Goal: Task Accomplishment & Management: Complete application form

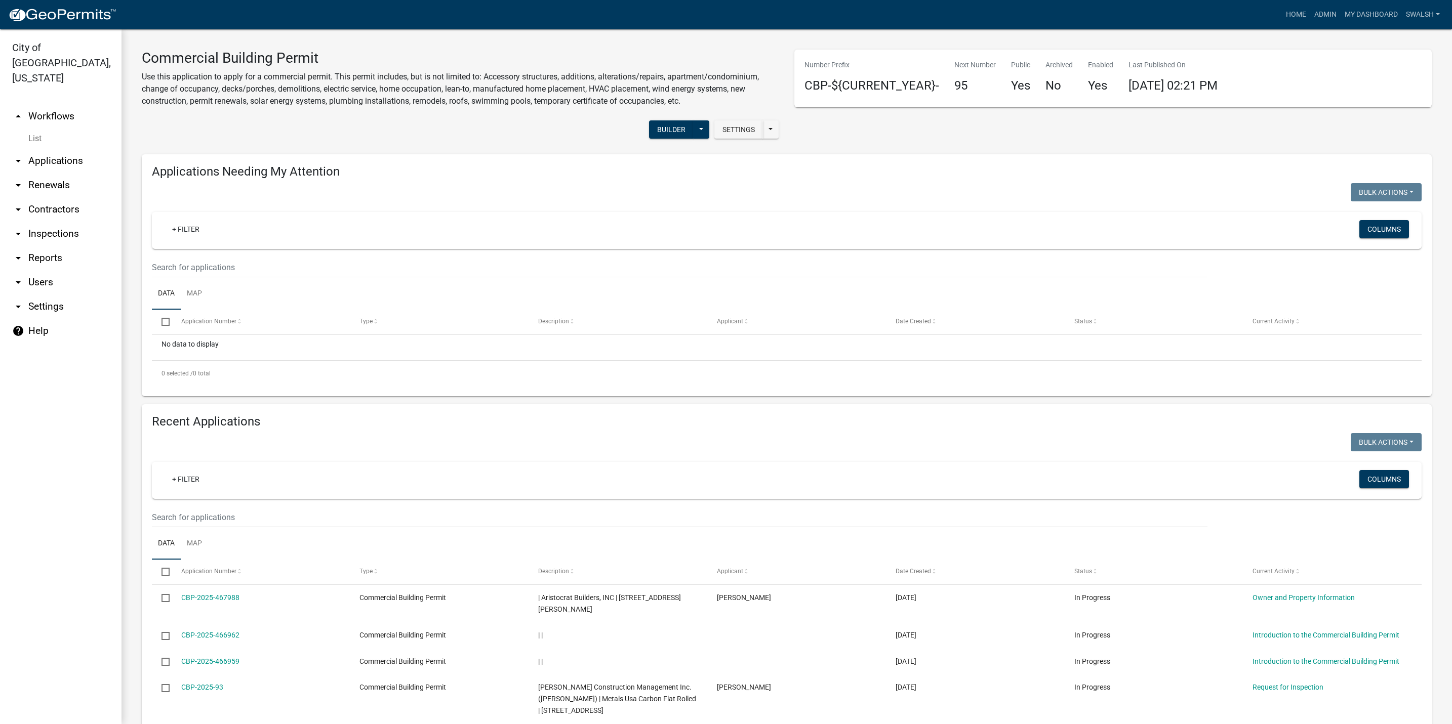
click at [70, 104] on link "arrow_drop_up Workflows" at bounding box center [60, 116] width 121 height 24
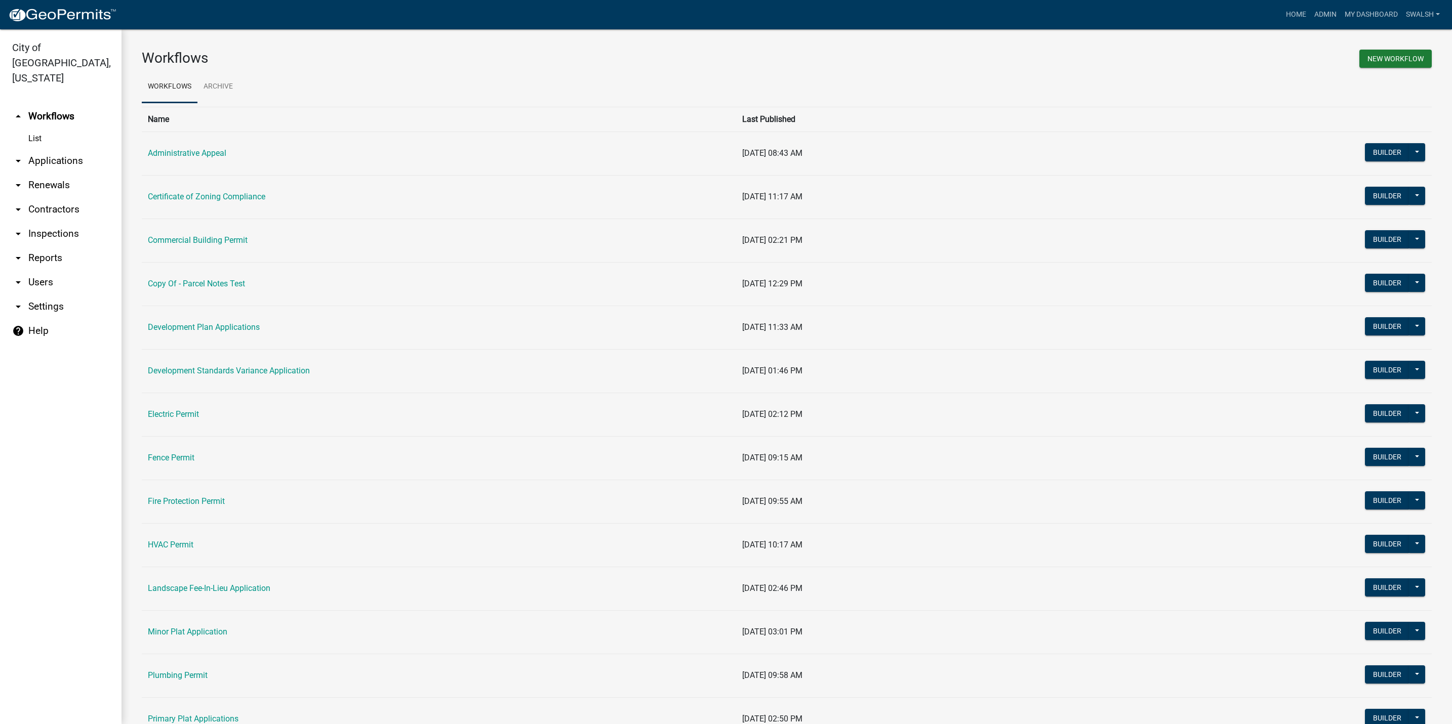
click at [54, 149] on link "arrow_drop_down Applications" at bounding box center [60, 161] width 121 height 24
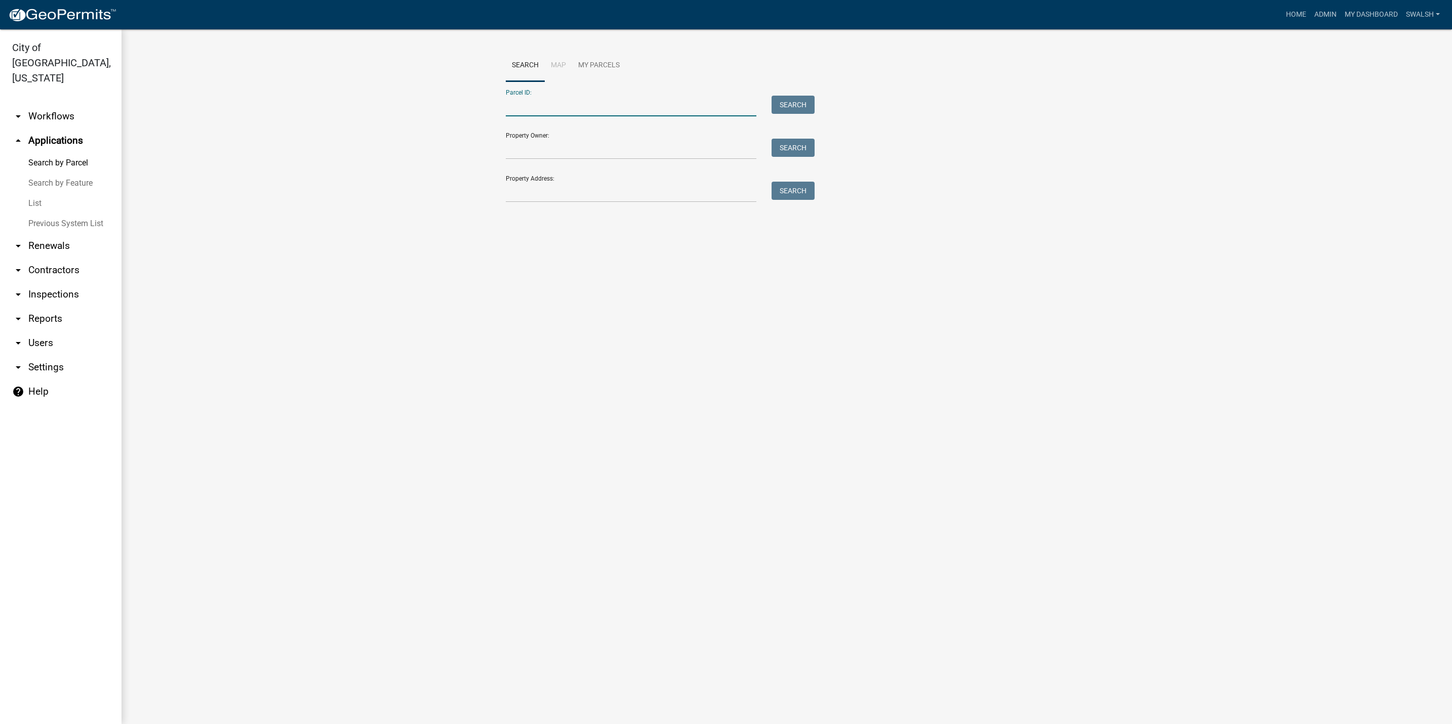
click at [591, 110] on input "Parcel ID:" at bounding box center [631, 106] width 251 height 21
click at [527, 193] on input "Property Address:" at bounding box center [631, 192] width 251 height 21
drag, startPoint x: 603, startPoint y: 189, endPoint x: 448, endPoint y: 187, distance: 154.4
click at [448, 187] on wm-workflow-application-search-view "Search Map My Parcels Parcel ID: Search Property Owner: Search Property Address…" at bounding box center [787, 147] width 1290 height 194
type input "g"
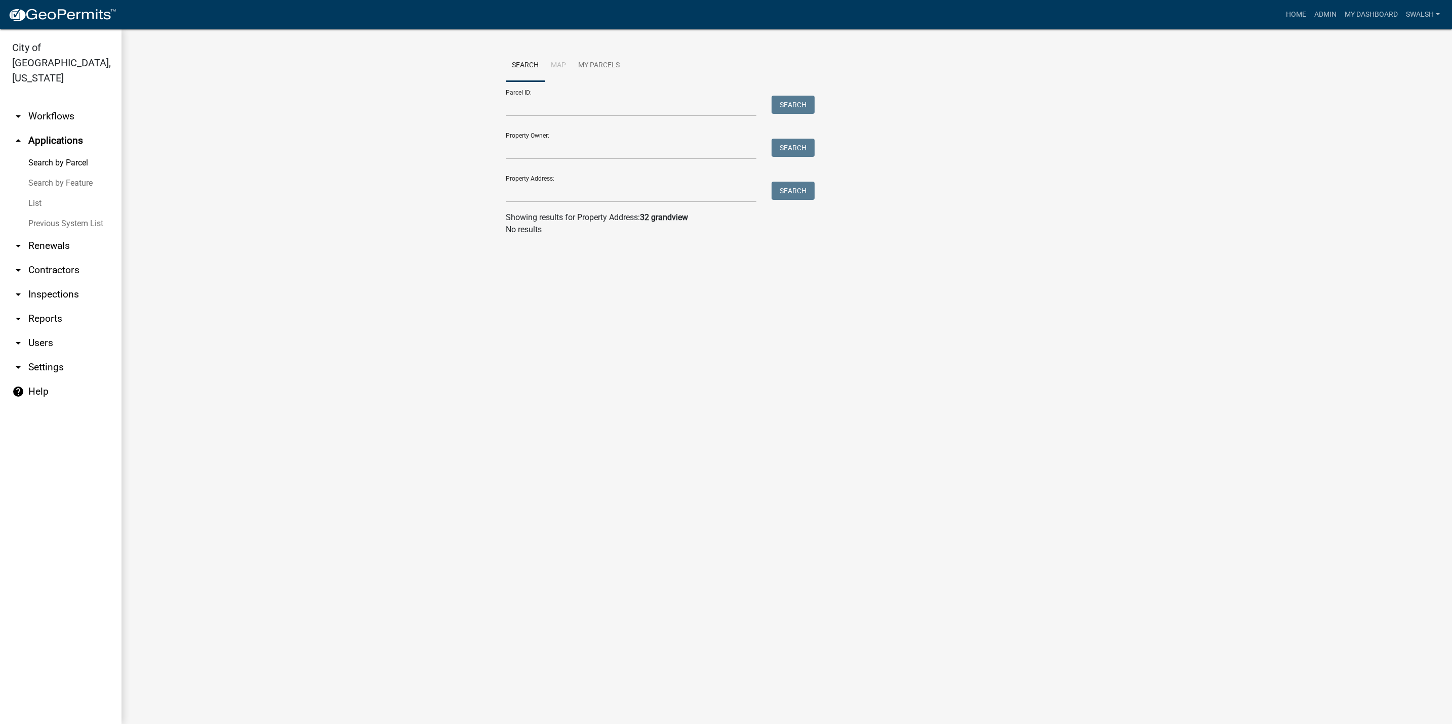
click at [43, 104] on link "arrow_drop_down Workflows" at bounding box center [60, 116] width 121 height 24
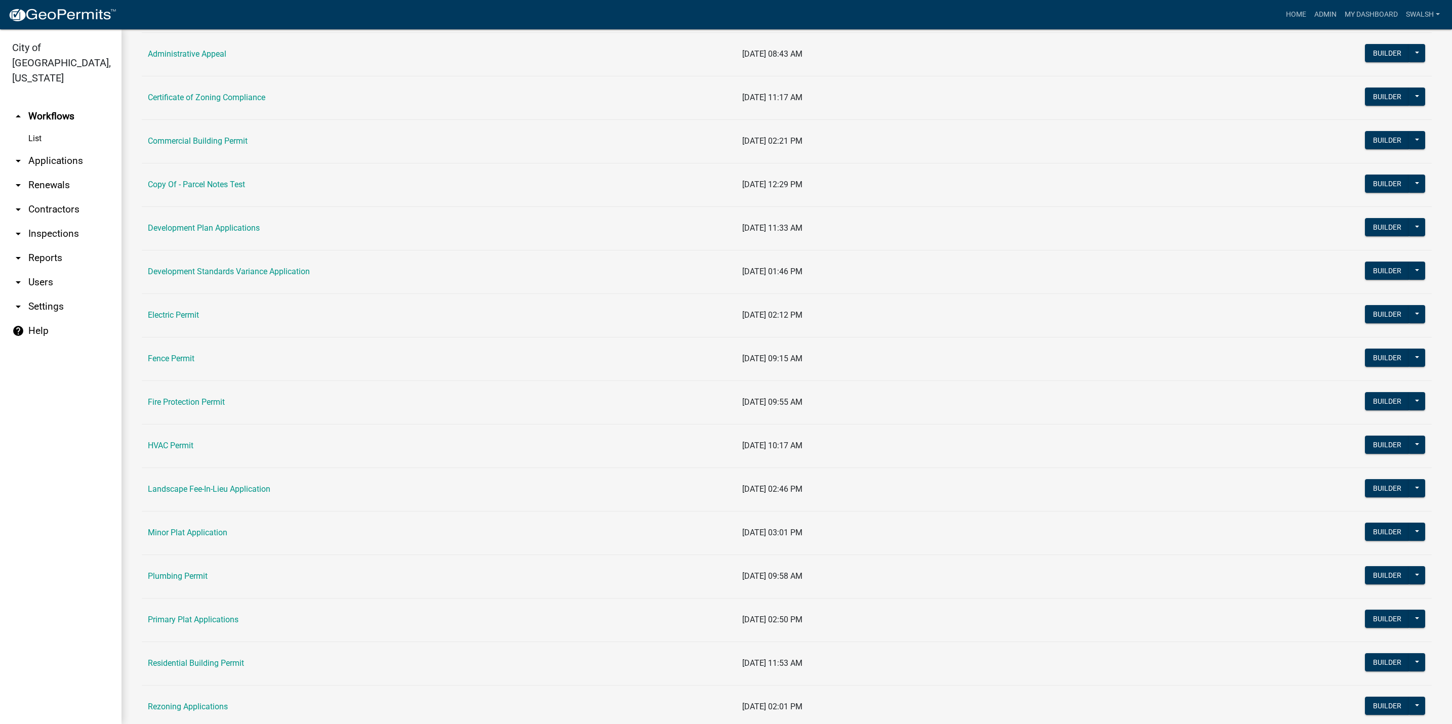
scroll to position [304, 0]
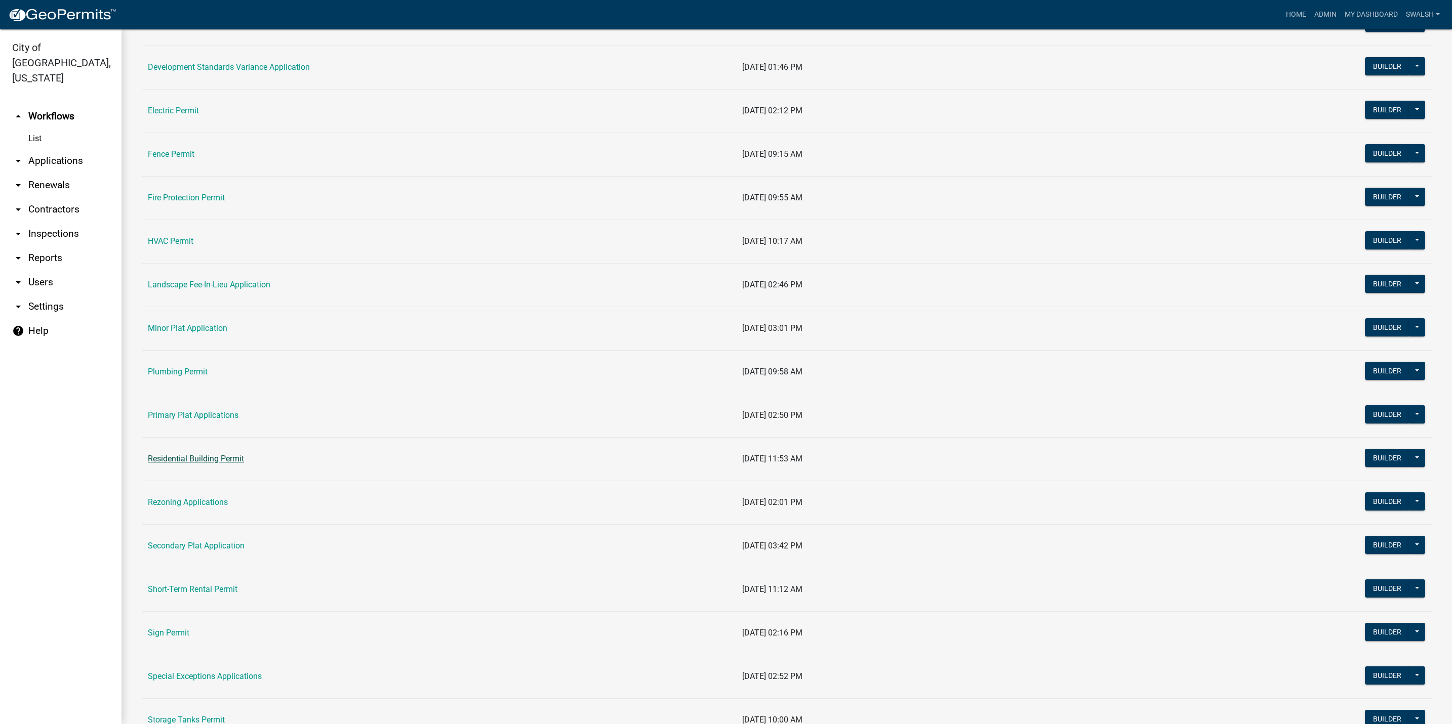
click at [184, 459] on link "Residential Building Permit" at bounding box center [196, 459] width 96 height 10
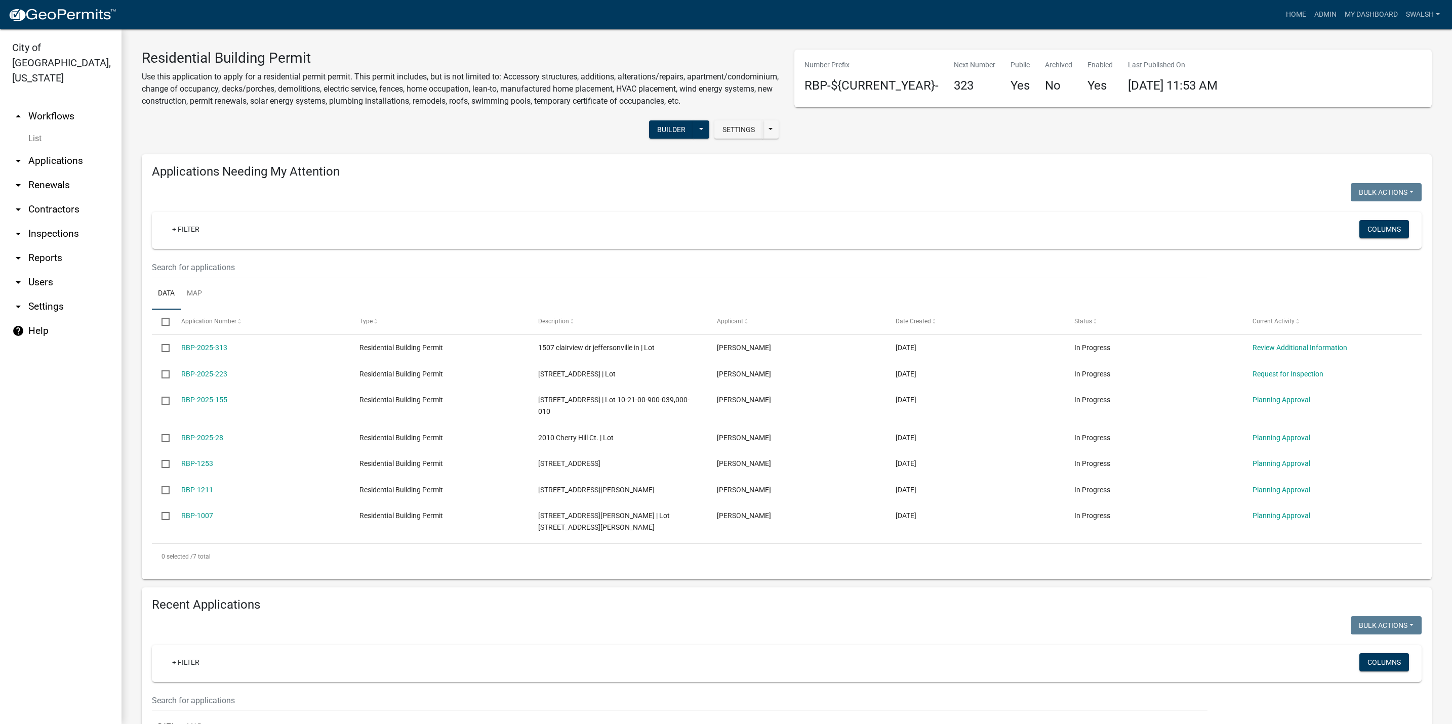
click at [54, 104] on link "arrow_drop_up Workflows" at bounding box center [60, 116] width 121 height 24
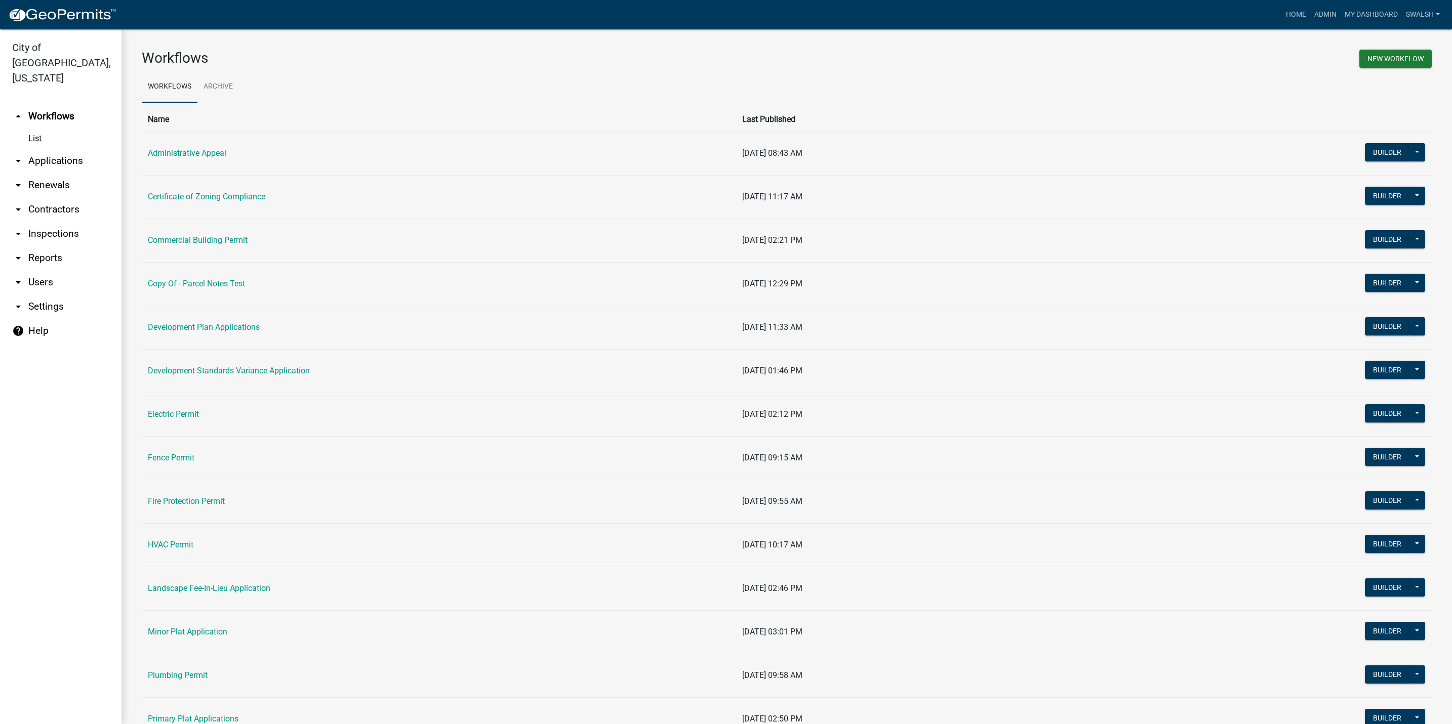
click at [47, 149] on link "arrow_drop_down Applications" at bounding box center [60, 161] width 121 height 24
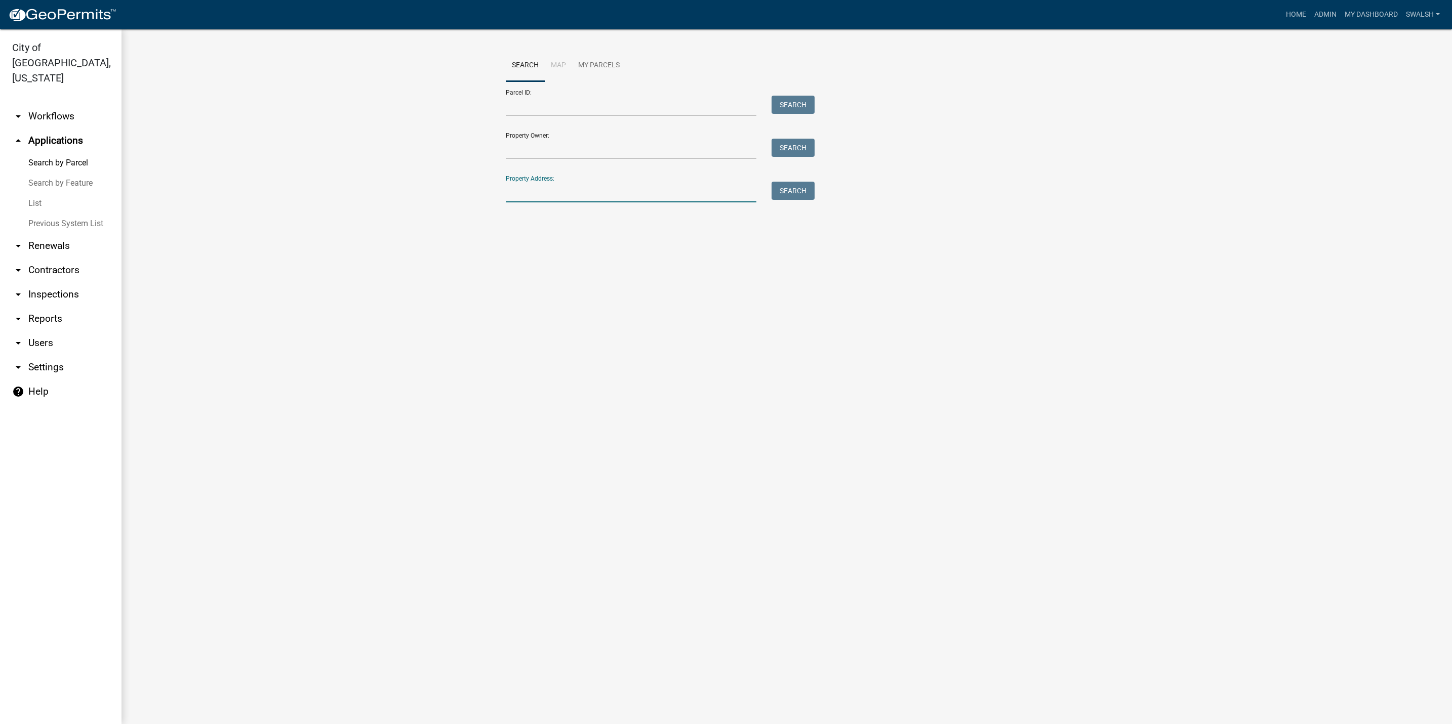
click at [560, 197] on input "Property Address:" at bounding box center [631, 192] width 251 height 21
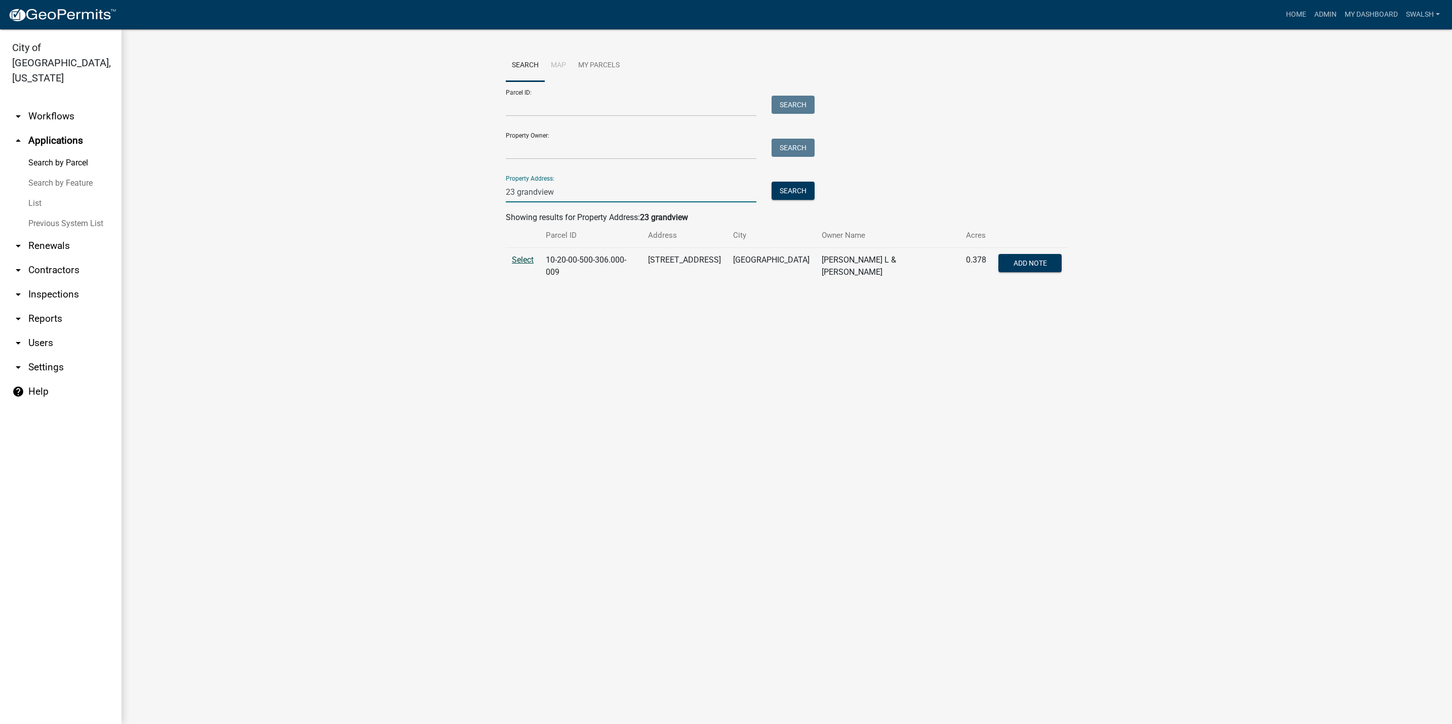
type input "23 grandview"
click at [518, 257] on span "Select" at bounding box center [523, 260] width 22 height 10
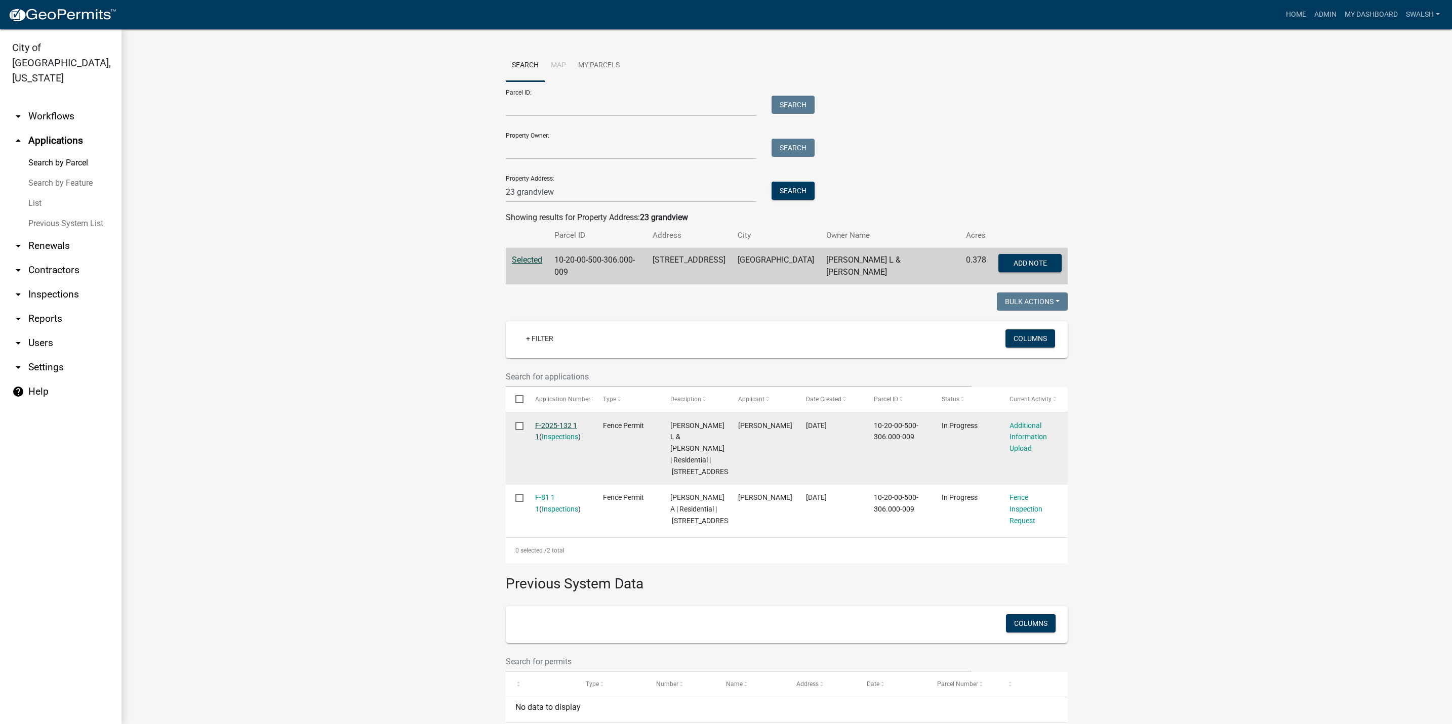
click at [543, 422] on link "F-2025-132 1 1" at bounding box center [556, 432] width 42 height 20
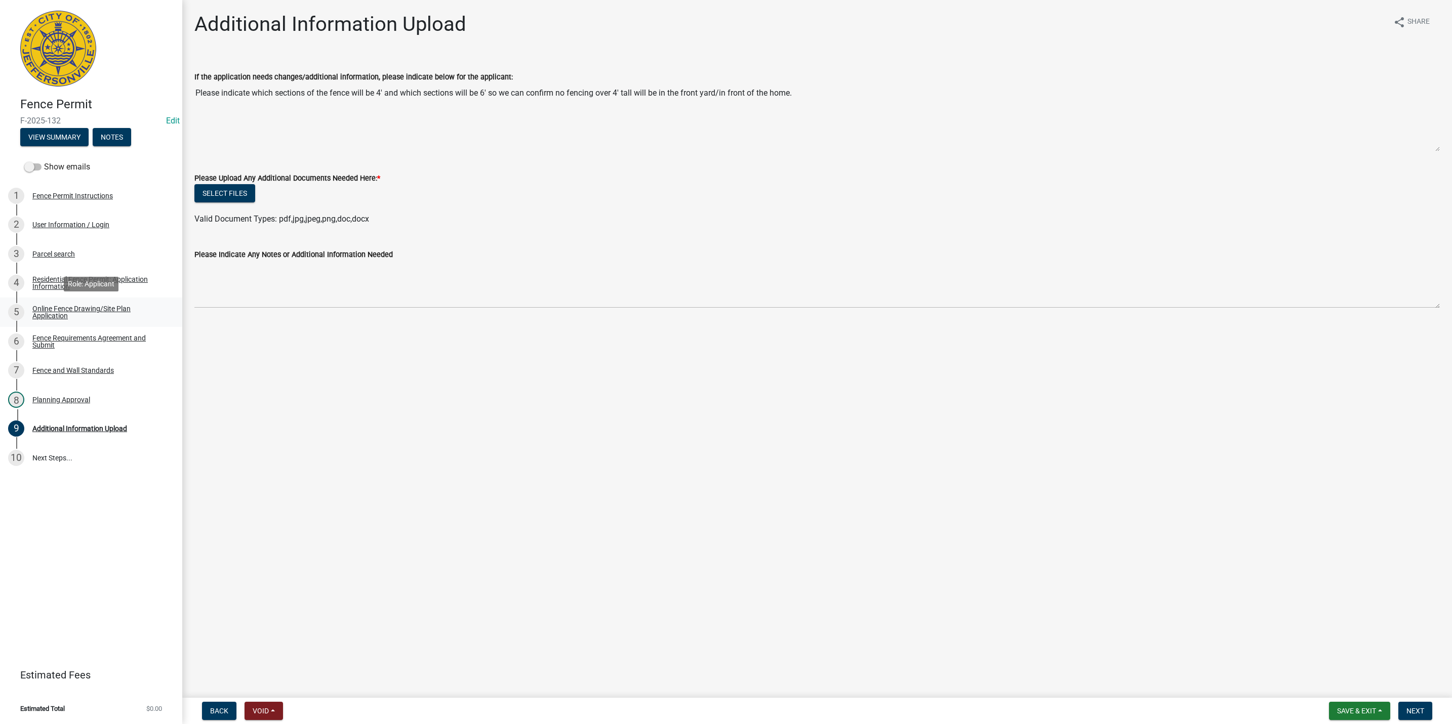
click at [111, 319] on div "Online Fence Drawing/Site Plan Application" at bounding box center [99, 312] width 134 height 14
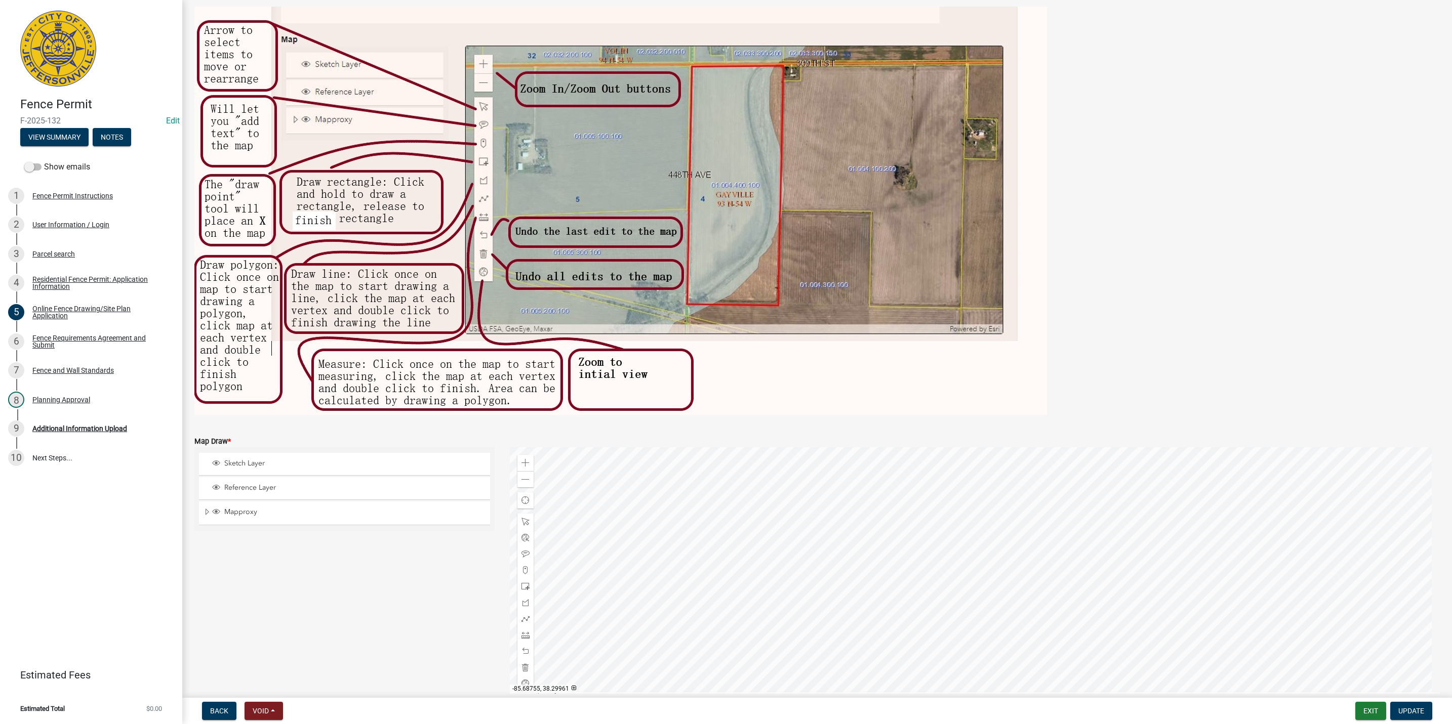
scroll to position [125, 0]
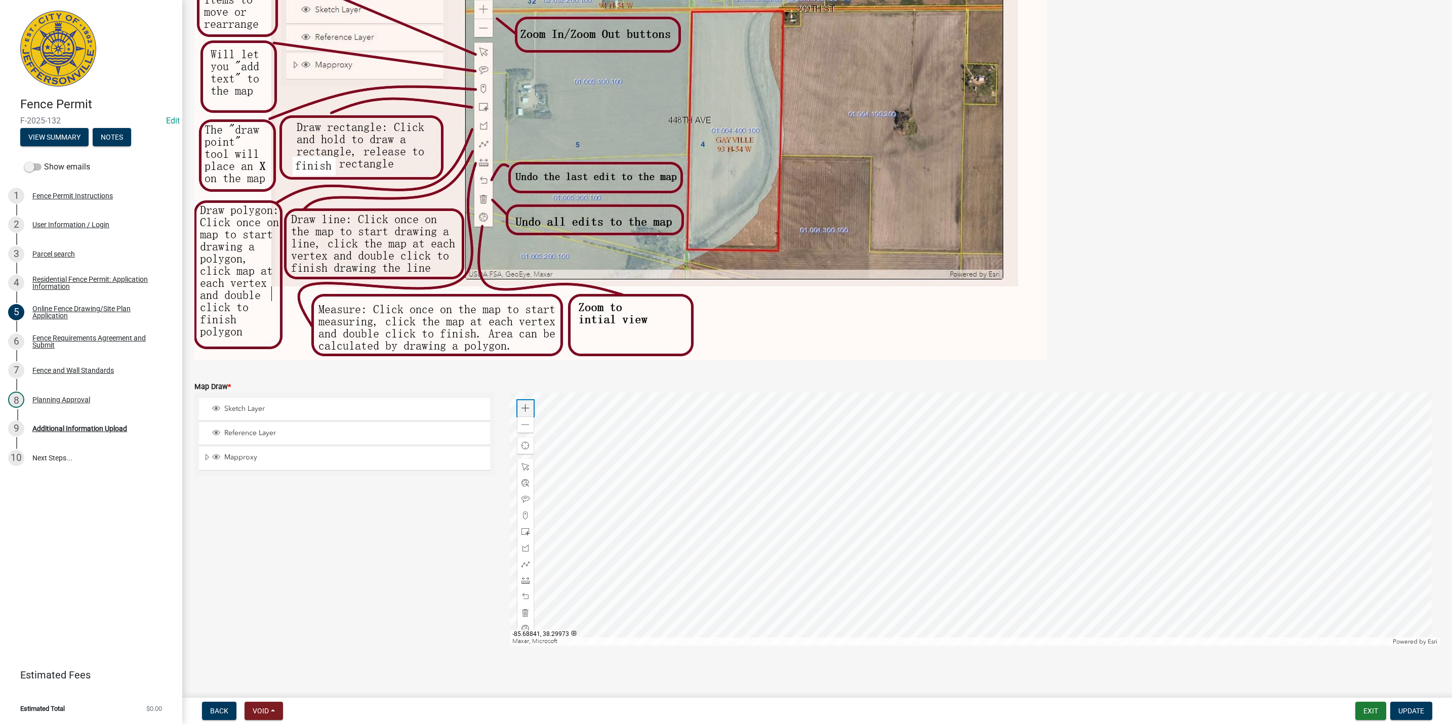
click at [522, 402] on div "Zoom in" at bounding box center [525, 408] width 16 height 16
click at [522, 401] on div "Zoom in" at bounding box center [525, 408] width 16 height 16
click at [997, 646] on div at bounding box center [975, 519] width 930 height 253
click at [1055, 591] on div at bounding box center [975, 519] width 930 height 253
click at [996, 438] on div at bounding box center [975, 519] width 930 height 253
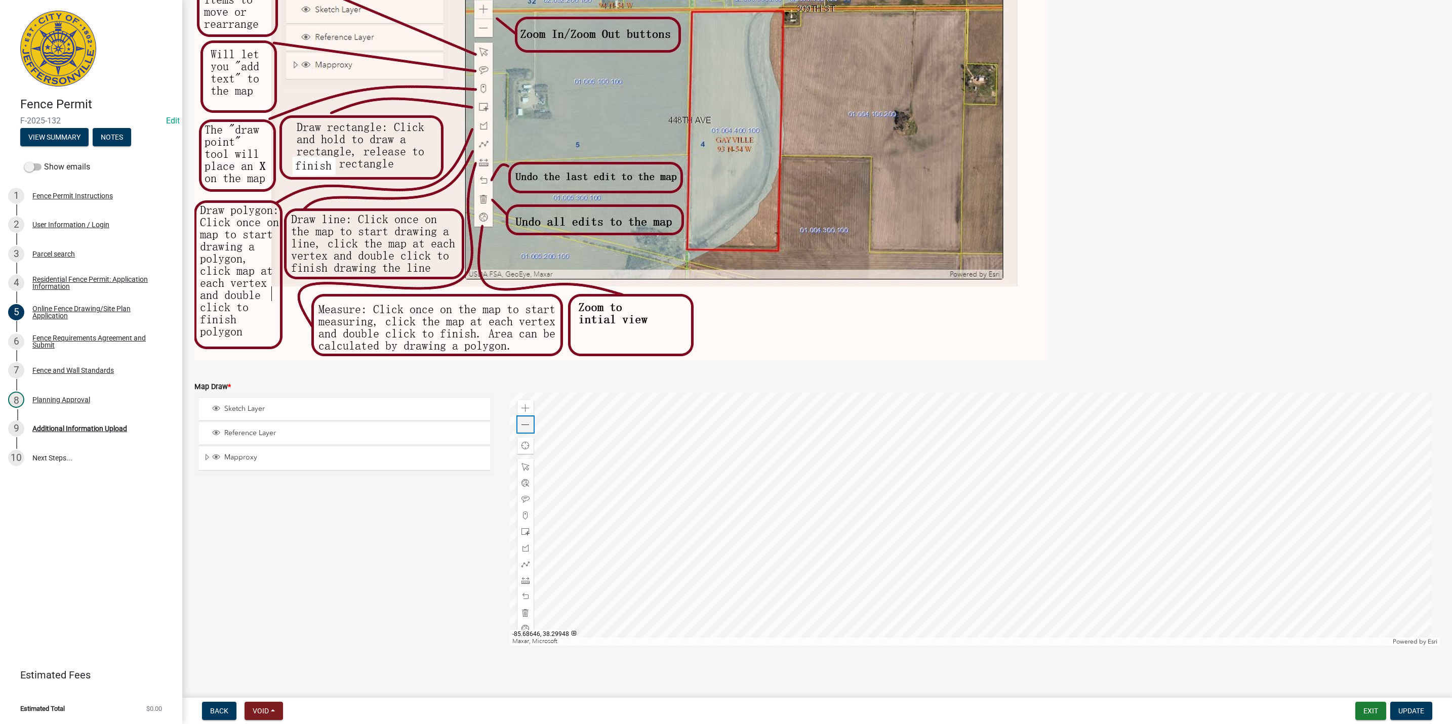
click at [521, 426] on span at bounding box center [525, 425] width 8 height 8
